Goal: Task Accomplishment & Management: Manage account settings

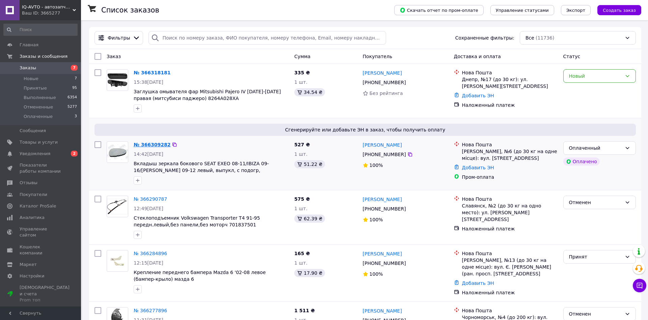
click at [148, 144] on link "№ 366309282" at bounding box center [152, 144] width 37 height 5
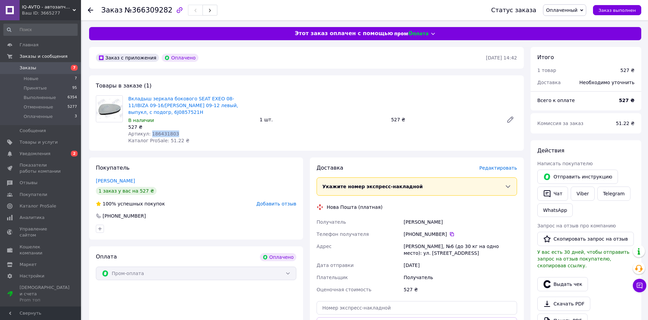
drag, startPoint x: 149, startPoint y: 126, endPoint x: 173, endPoint y: 128, distance: 24.7
click at [173, 130] on div "Артикул: 186431803" at bounding box center [191, 133] width 126 height 7
copy span "186431803"
drag, startPoint x: 413, startPoint y: 226, endPoint x: 442, endPoint y: 227, distance: 29.0
click at [442, 231] on div "[PHONE_NUMBER]" at bounding box center [460, 234] width 113 height 7
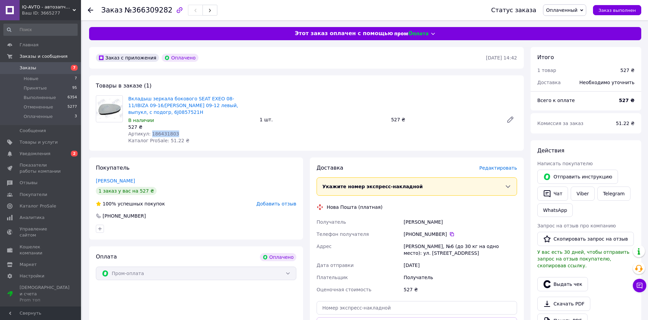
copy div "0 95 429 83 67"
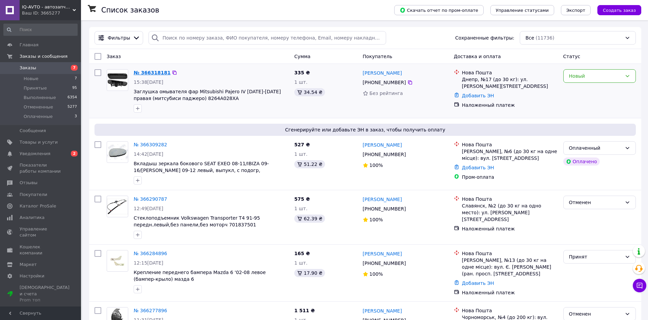
click at [149, 74] on link "№ 366318181" at bounding box center [152, 72] width 37 height 5
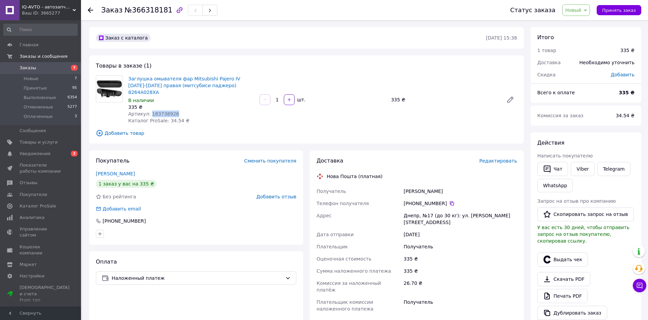
drag, startPoint x: 149, startPoint y: 105, endPoint x: 173, endPoint y: 104, distance: 24.0
click at [173, 110] on div "Артикул: 183738926" at bounding box center [191, 113] width 126 height 7
copy span "183738926"
drag, startPoint x: 413, startPoint y: 196, endPoint x: 443, endPoint y: 198, distance: 30.1
click at [443, 200] on div "[PHONE_NUMBER]" at bounding box center [460, 203] width 113 height 7
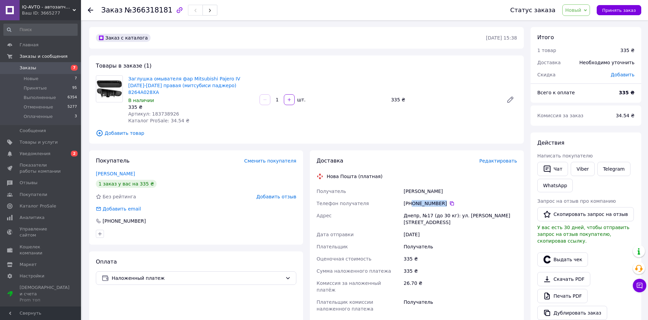
copy div "0 63 458 79 70"
click at [35, 154] on span "Уведомления" at bounding box center [35, 154] width 31 height 6
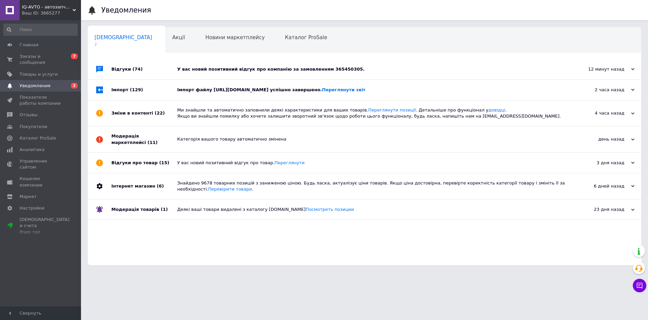
click at [267, 93] on div "Імпорт файлу https://automoda.com.ua/products_feed.xml?hash_tag=4b65b92d9a36703…" at bounding box center [372, 90] width 390 height 6
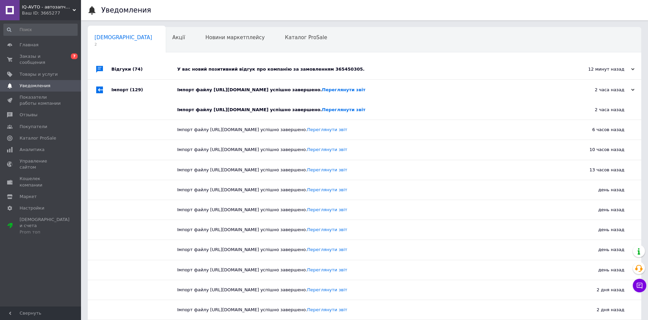
click at [252, 71] on div "У вас новий позитивний відгук про компанію за замовленням 365450305." at bounding box center [372, 69] width 390 height 6
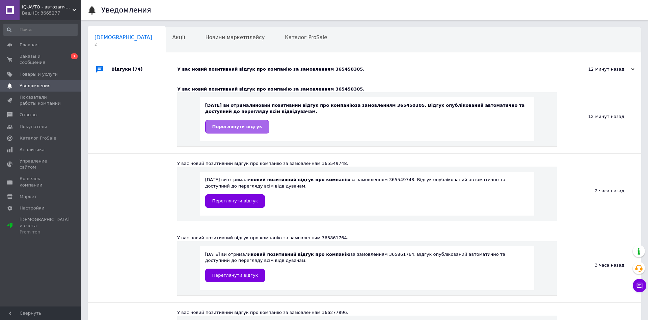
click at [234, 124] on link "Переглянути відгук" at bounding box center [237, 127] width 64 height 14
click at [35, 56] on span "Заказы и сообщения" at bounding box center [41, 59] width 43 height 12
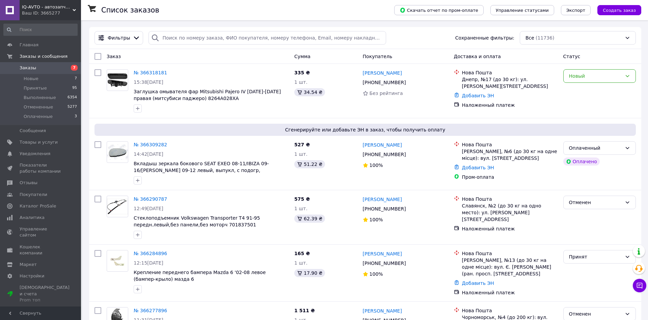
click at [430, 36] on div "Фильтры Сохраненные фильтры: Все (11736)" at bounding box center [365, 38] width 547 height 14
